Goal: Information Seeking & Learning: Learn about a topic

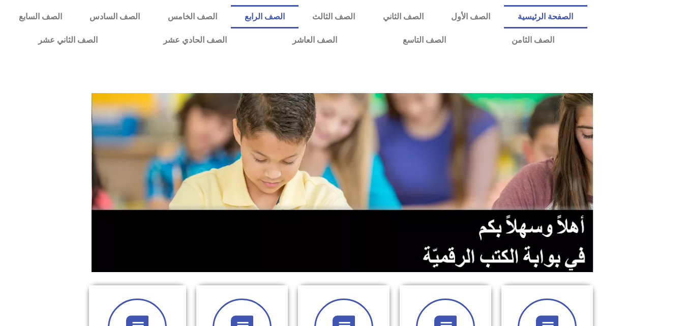
click at [299, 13] on link "الصف الرابع" at bounding box center [265, 16] width 68 height 23
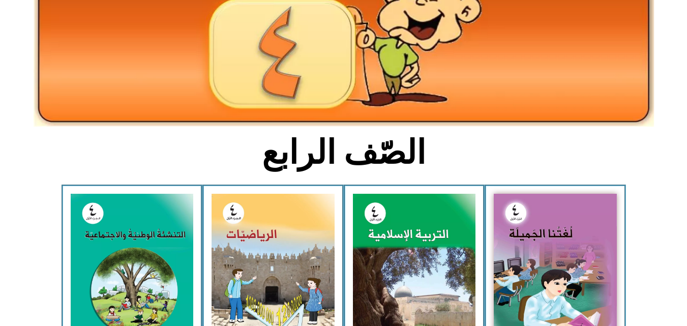
scroll to position [145, 0]
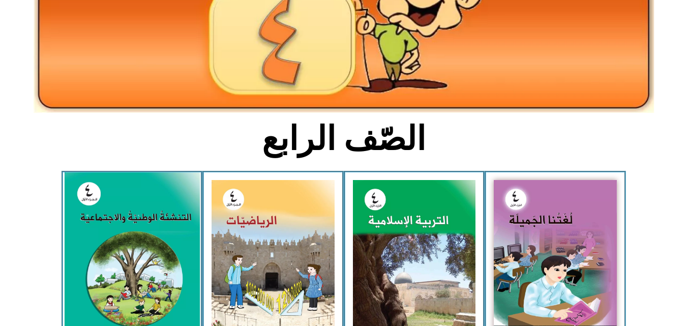
click at [97, 258] on img at bounding box center [131, 256] width 135 height 168
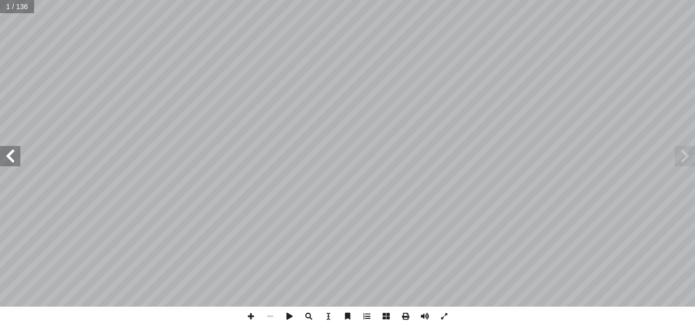
click at [13, 158] on span at bounding box center [10, 156] width 20 height 20
click at [10, 164] on span at bounding box center [10, 156] width 20 height 20
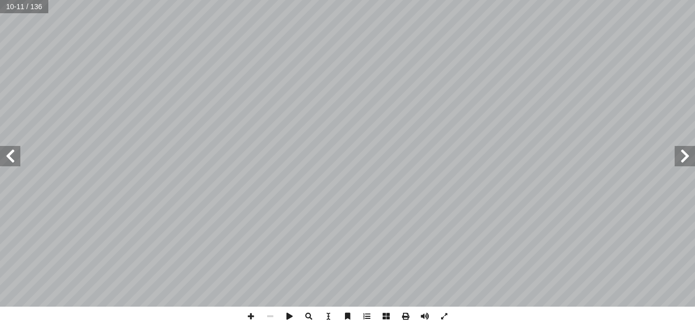
click at [10, 164] on span at bounding box center [10, 156] width 20 height 20
click at [12, 157] on span at bounding box center [10, 156] width 20 height 20
click at [15, 152] on span at bounding box center [10, 156] width 20 height 20
click at [684, 157] on span at bounding box center [685, 156] width 20 height 20
click at [15, 151] on span at bounding box center [10, 156] width 20 height 20
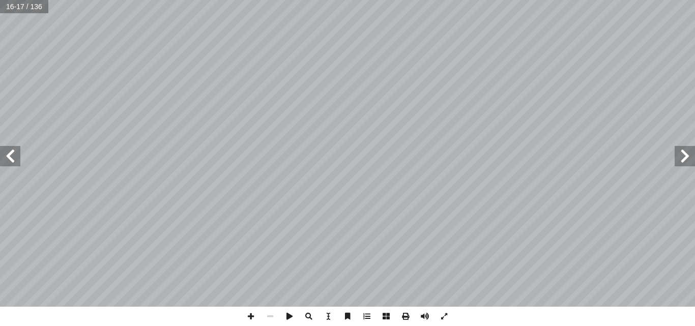
click at [15, 151] on span at bounding box center [10, 156] width 20 height 20
click at [692, 157] on span at bounding box center [685, 156] width 20 height 20
click at [15, 161] on span at bounding box center [10, 156] width 20 height 20
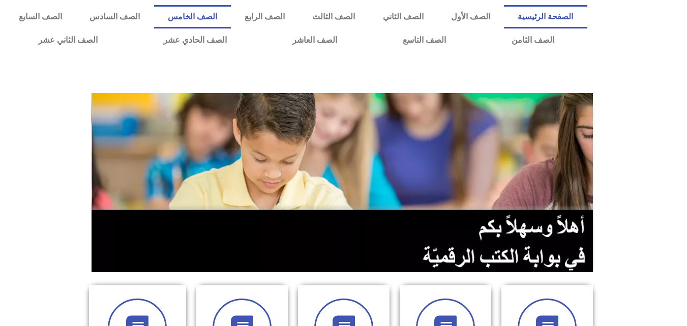
click at [231, 18] on link "الصف الخامس" at bounding box center [192, 16] width 77 height 23
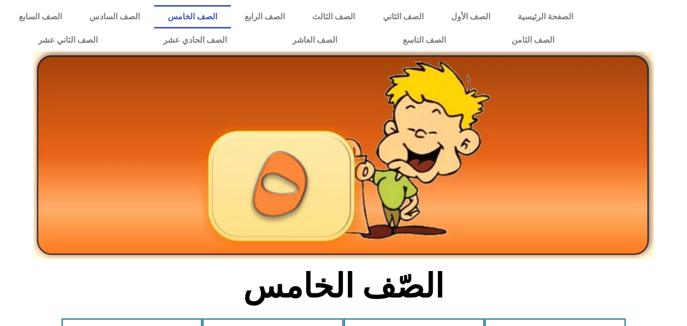
click at [154, 17] on link "الصف السادس" at bounding box center [115, 16] width 78 height 23
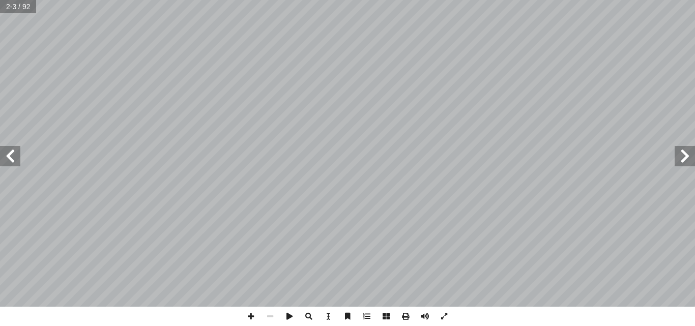
click at [9, 160] on span at bounding box center [10, 156] width 20 height 20
click at [15, 161] on span at bounding box center [10, 156] width 20 height 20
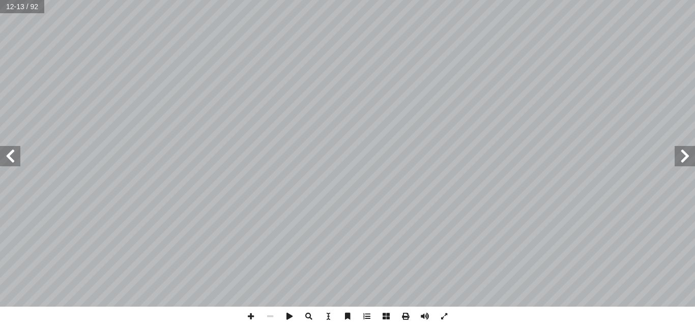
click at [15, 161] on span at bounding box center [10, 156] width 20 height 20
click at [252, 317] on span at bounding box center [250, 316] width 19 height 19
click at [274, 313] on span at bounding box center [269, 316] width 19 height 19
click at [688, 163] on span at bounding box center [685, 156] width 20 height 20
click at [8, 153] on span at bounding box center [10, 156] width 20 height 20
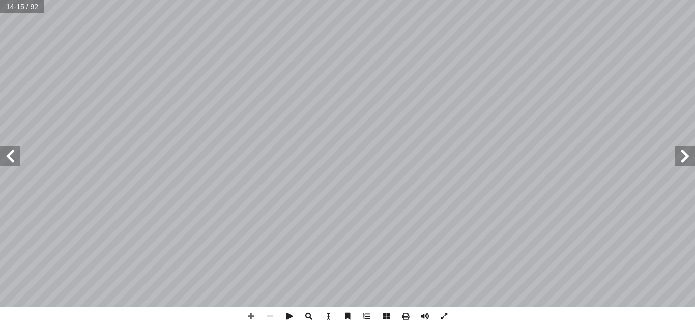
click at [8, 153] on span at bounding box center [10, 156] width 20 height 20
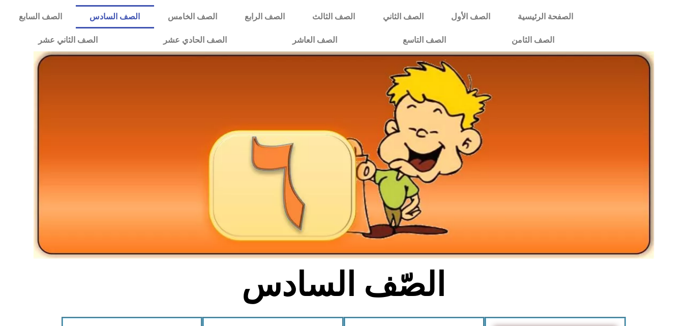
click at [76, 18] on link "الصف السابع" at bounding box center [40, 16] width 71 height 23
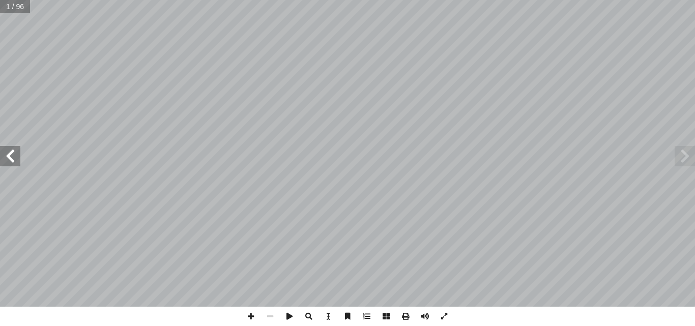
click at [12, 157] on span at bounding box center [10, 156] width 20 height 20
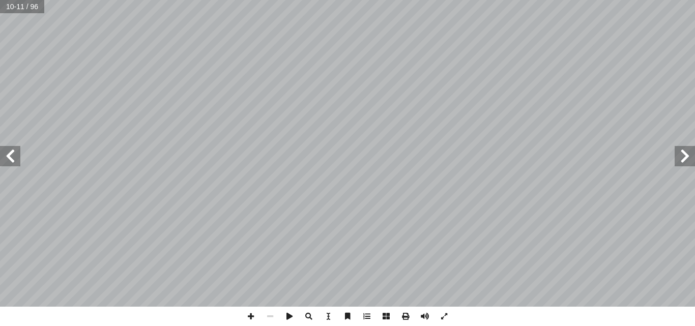
click at [12, 157] on span at bounding box center [10, 156] width 20 height 20
click at [686, 159] on span at bounding box center [685, 156] width 20 height 20
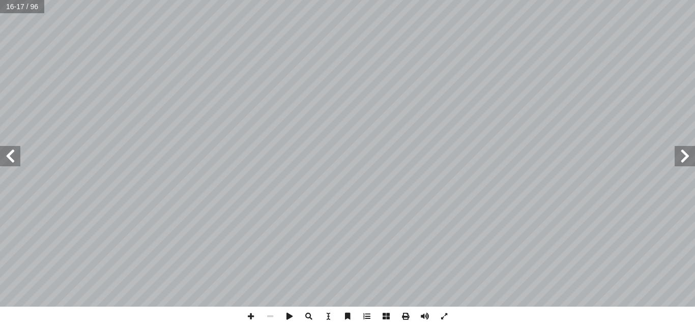
click at [12, 156] on span at bounding box center [10, 156] width 20 height 20
click at [10, 158] on span at bounding box center [10, 156] width 20 height 20
click at [11, 162] on span at bounding box center [10, 156] width 20 height 20
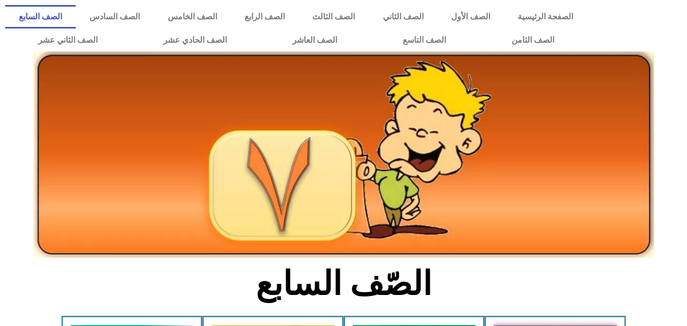
click at [479, 28] on link "الصف الثامن" at bounding box center [533, 39] width 108 height 23
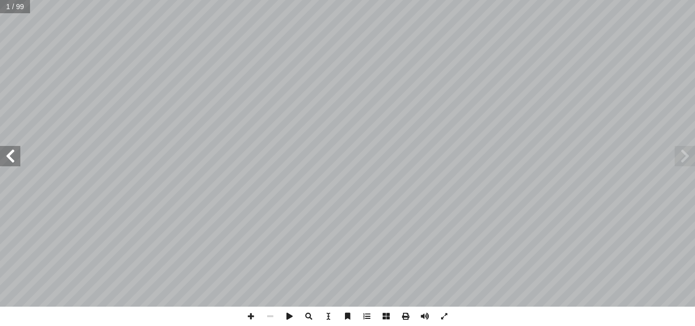
click at [11, 160] on span at bounding box center [10, 156] width 20 height 20
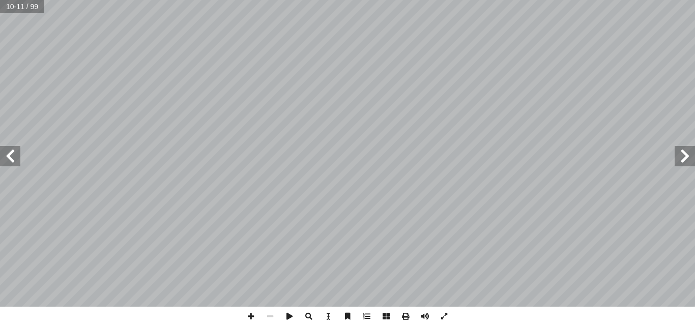
click at [11, 160] on span at bounding box center [10, 156] width 20 height 20
click at [688, 161] on span at bounding box center [685, 156] width 20 height 20
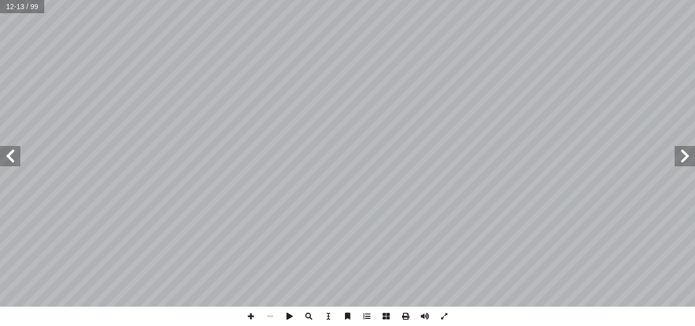
click at [14, 155] on span at bounding box center [10, 156] width 20 height 20
click at [683, 155] on span at bounding box center [685, 156] width 20 height 20
click at [10, 162] on span at bounding box center [10, 156] width 20 height 20
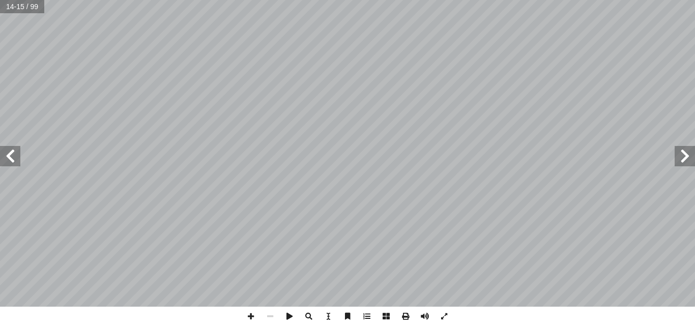
click at [688, 158] on span at bounding box center [685, 156] width 20 height 20
click at [13, 156] on span at bounding box center [10, 156] width 20 height 20
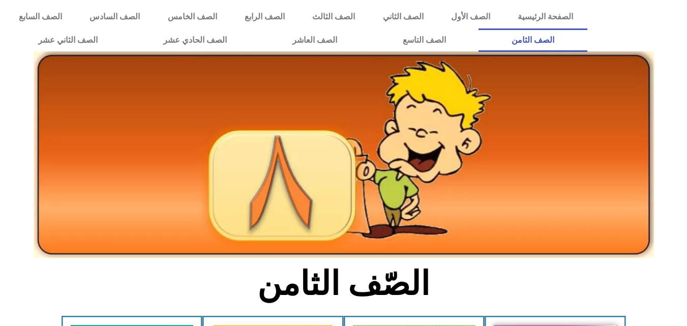
click at [299, 16] on link "الصف الرابع" at bounding box center [265, 16] width 68 height 23
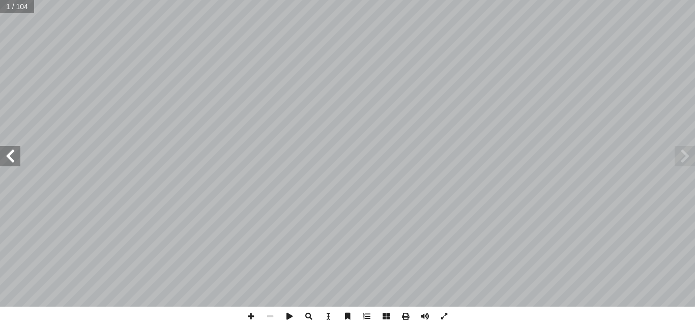
click at [15, 149] on span at bounding box center [10, 156] width 20 height 20
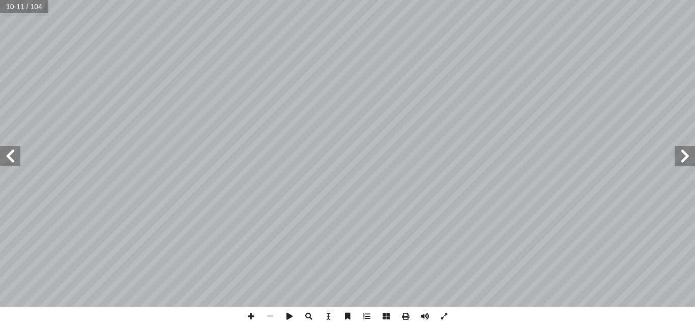
click at [15, 149] on span at bounding box center [10, 156] width 20 height 20
click at [14, 160] on span at bounding box center [10, 156] width 20 height 20
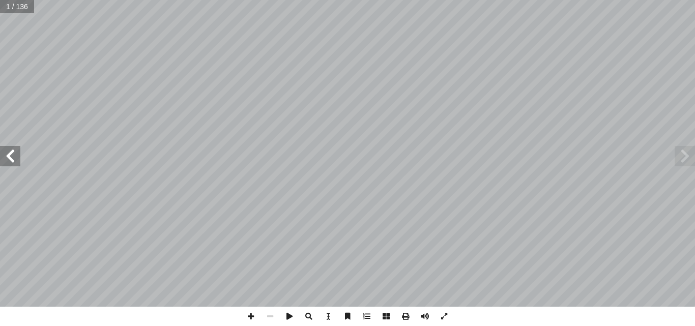
click at [12, 158] on span at bounding box center [10, 156] width 20 height 20
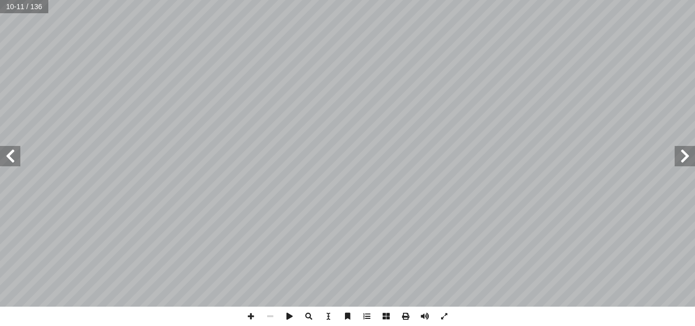
click at [12, 158] on span at bounding box center [10, 156] width 20 height 20
